Goal: Information Seeking & Learning: Find specific fact

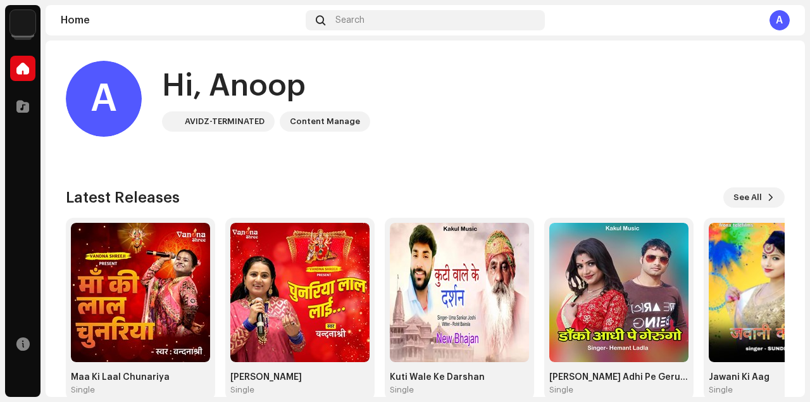
click at [779, 25] on div "A" at bounding box center [780, 20] width 20 height 20
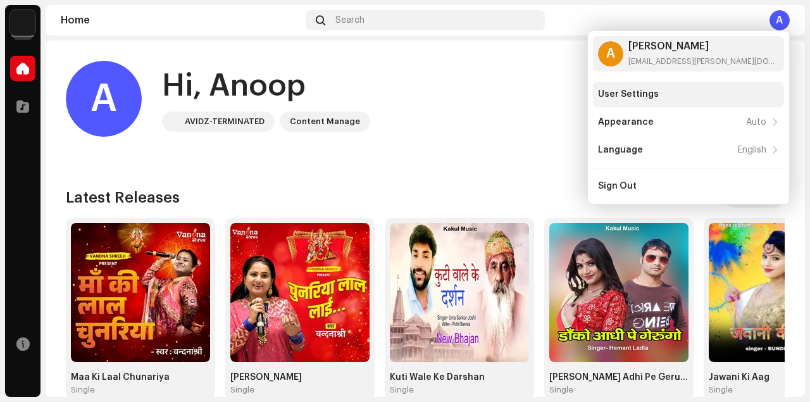
click at [656, 93] on div "User Settings" at bounding box center [688, 94] width 181 height 10
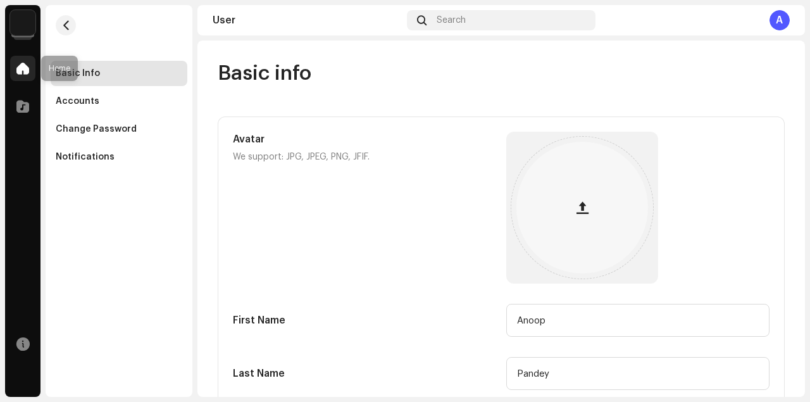
click at [23, 71] on span at bounding box center [22, 68] width 13 height 10
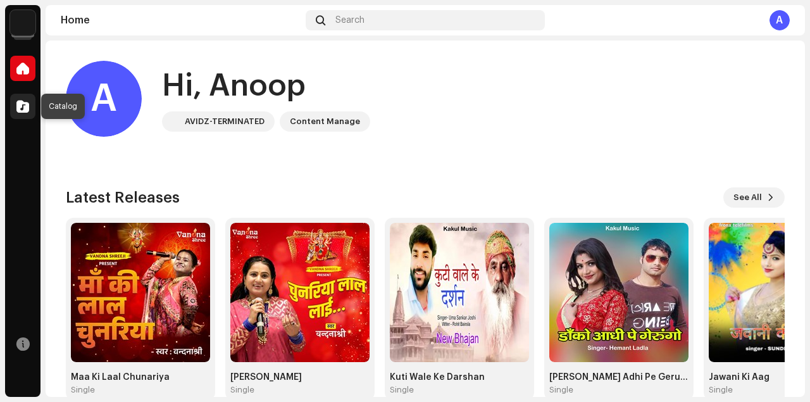
click at [27, 106] on span at bounding box center [22, 106] width 13 height 10
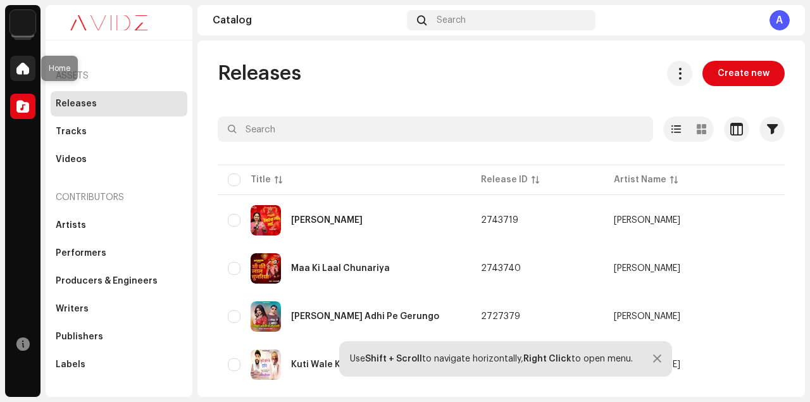
click at [25, 69] on span at bounding box center [22, 68] width 13 height 10
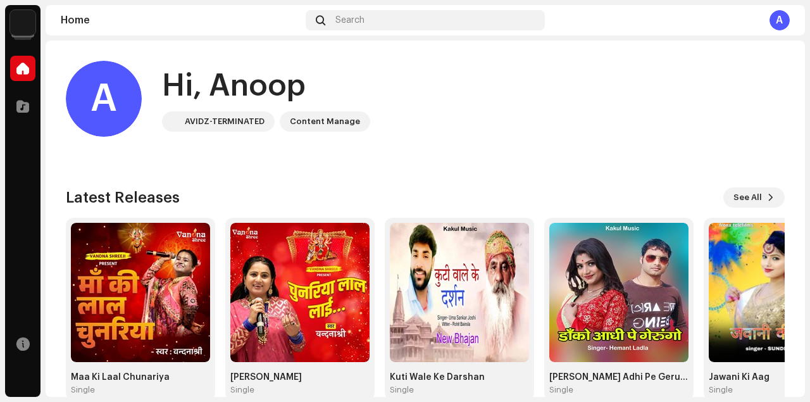
click at [177, 120] on img at bounding box center [172, 121] width 15 height 15
click at [111, 104] on div "A" at bounding box center [104, 99] width 76 height 76
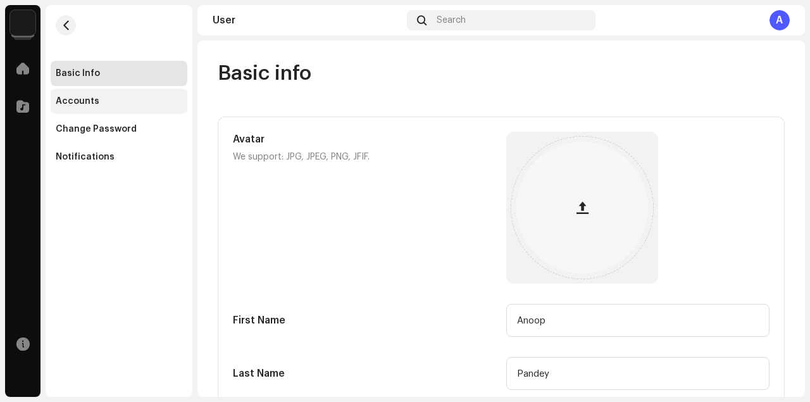
click at [89, 101] on div "Accounts" at bounding box center [78, 101] width 44 height 10
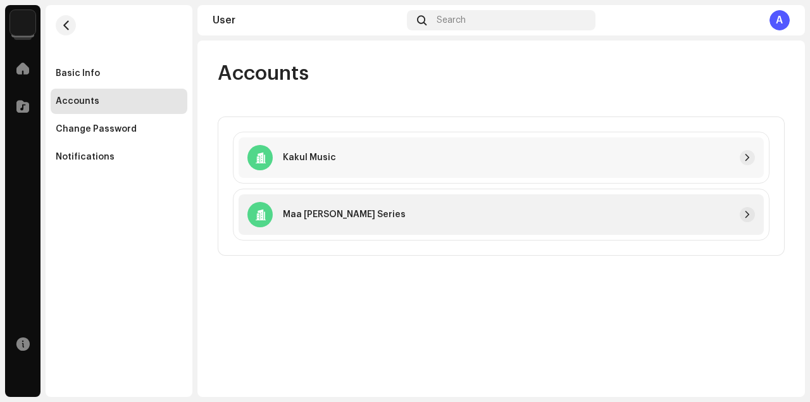
click at [499, 215] on div at bounding box center [580, 214] width 349 height 15
click at [751, 216] on span "button" at bounding box center [748, 214] width 8 height 10
click at [26, 73] on span at bounding box center [22, 68] width 13 height 10
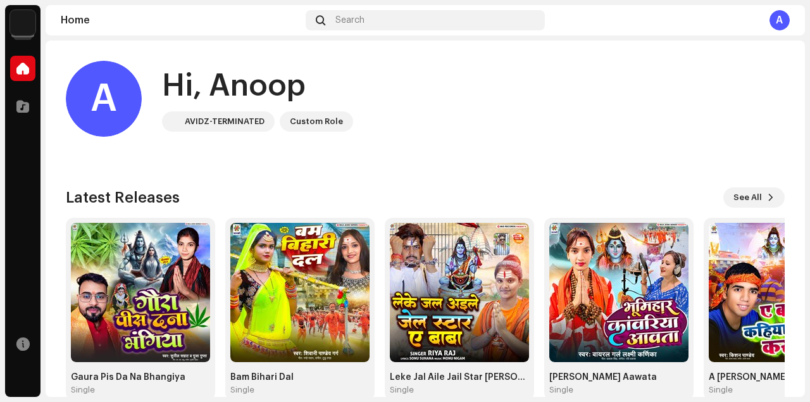
scroll to position [23, 0]
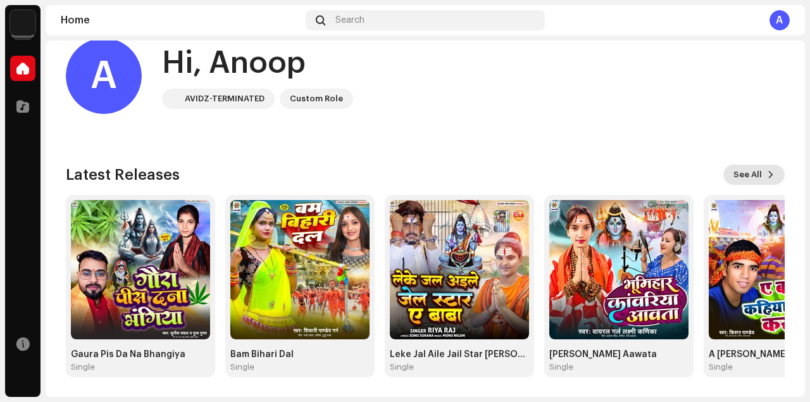
click at [767, 172] on span at bounding box center [771, 175] width 8 height 10
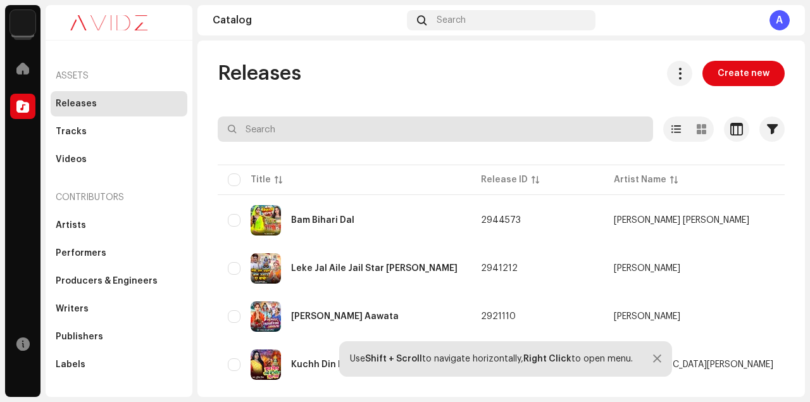
click at [518, 132] on input "text" at bounding box center [435, 128] width 435 height 25
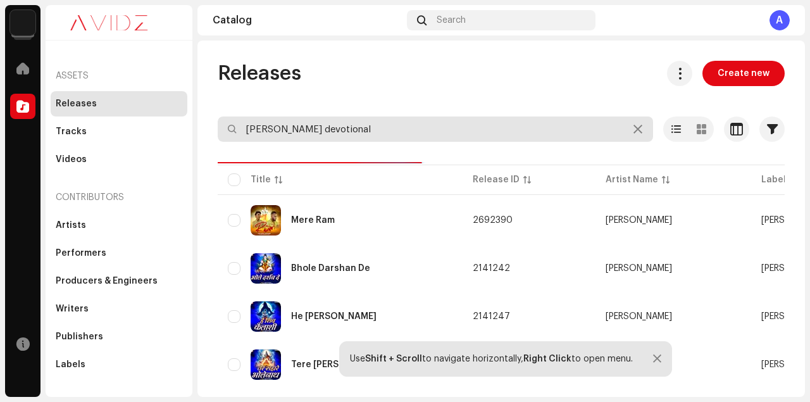
type input "chokas devotional"
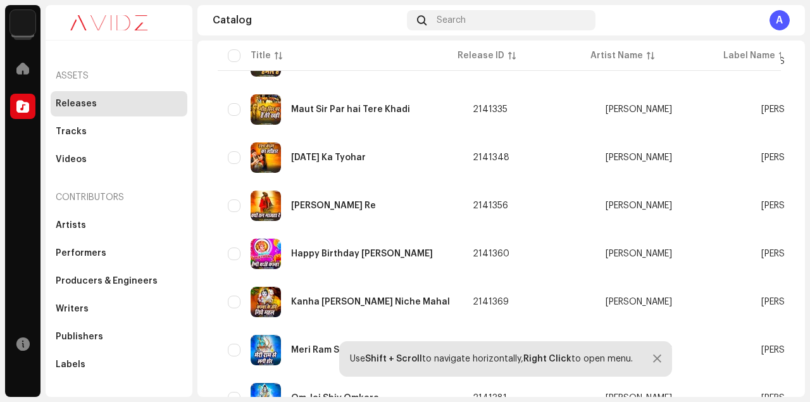
scroll to position [994, 0]
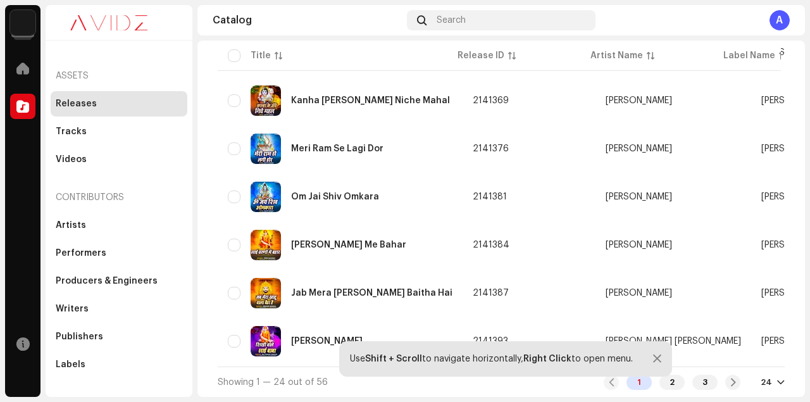
click at [655, 358] on div at bounding box center [657, 359] width 8 height 10
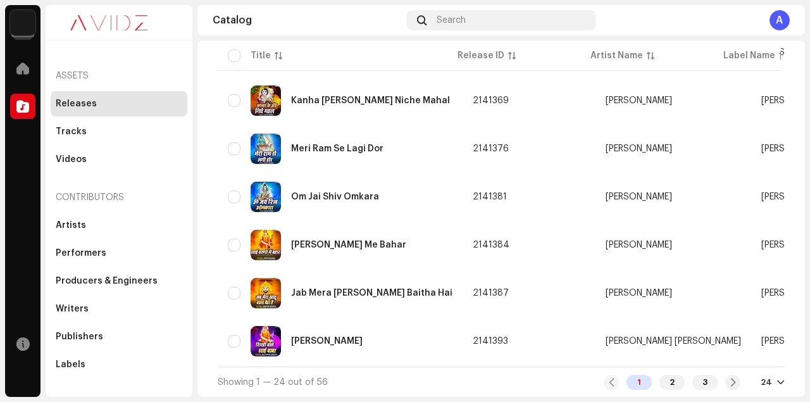
click at [777, 382] on div at bounding box center [781, 382] width 8 height 10
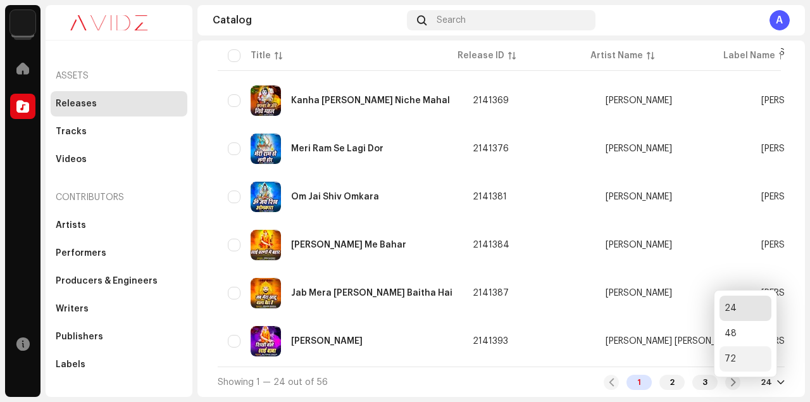
click at [732, 359] on div "72" at bounding box center [746, 358] width 52 height 25
